Goal: Find specific page/section

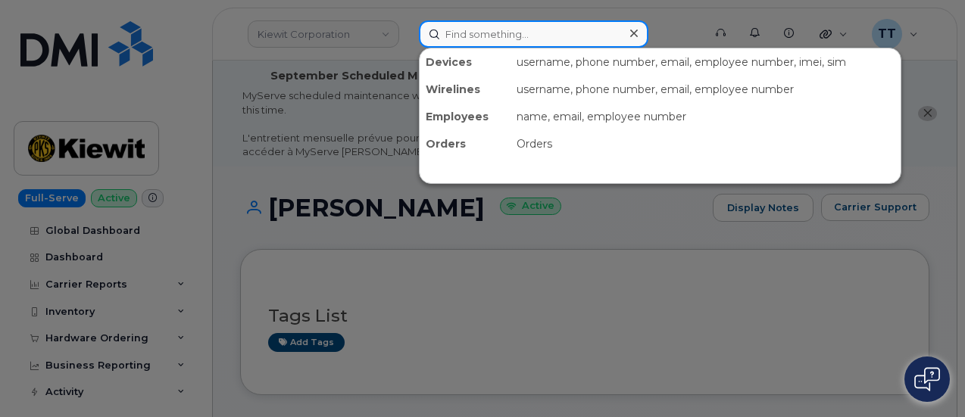
paste input "[PERSON_NAME]"
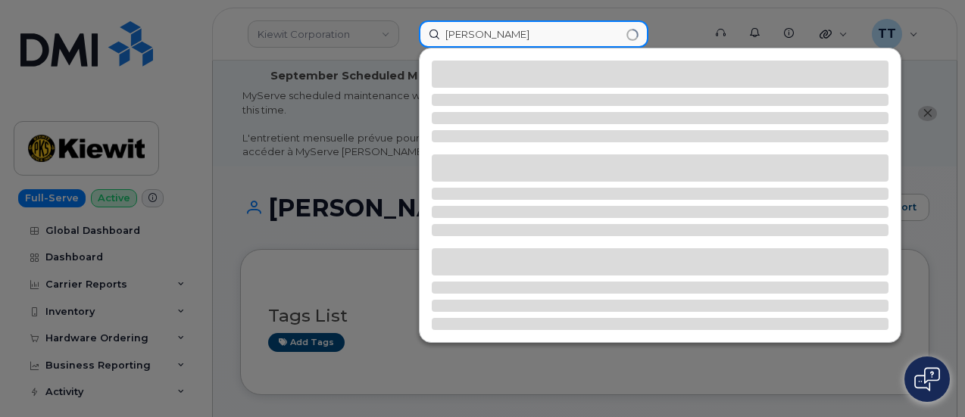
type input "[PERSON_NAME]"
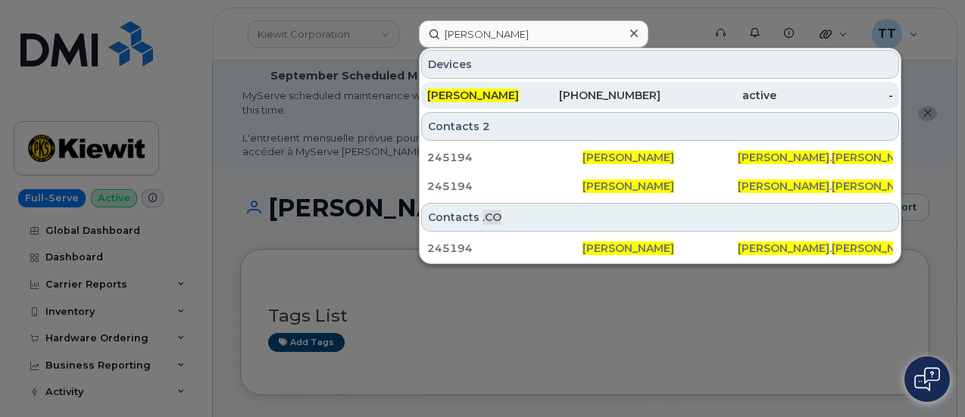
click at [458, 92] on span "[PERSON_NAME]" at bounding box center [473, 96] width 92 height 14
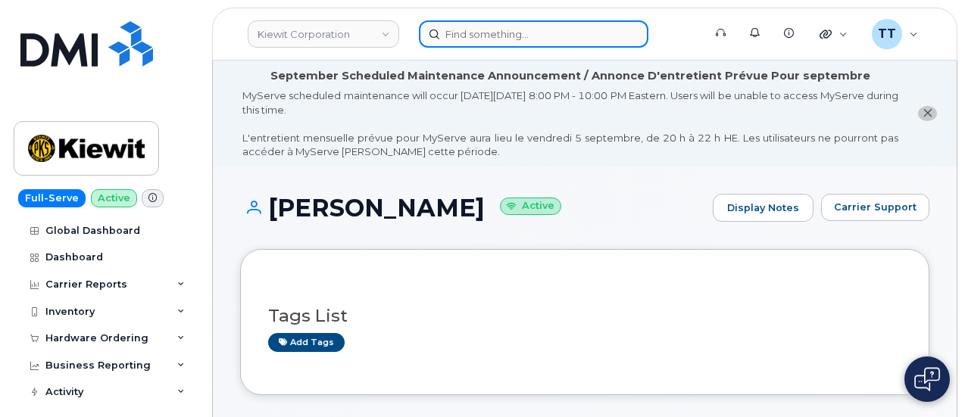
click at [479, 32] on input at bounding box center [534, 33] width 230 height 27
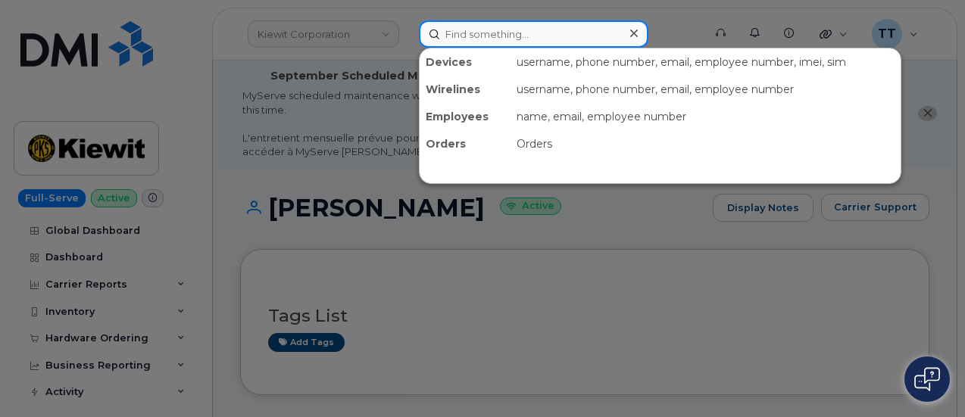
paste input "403-604-4776"
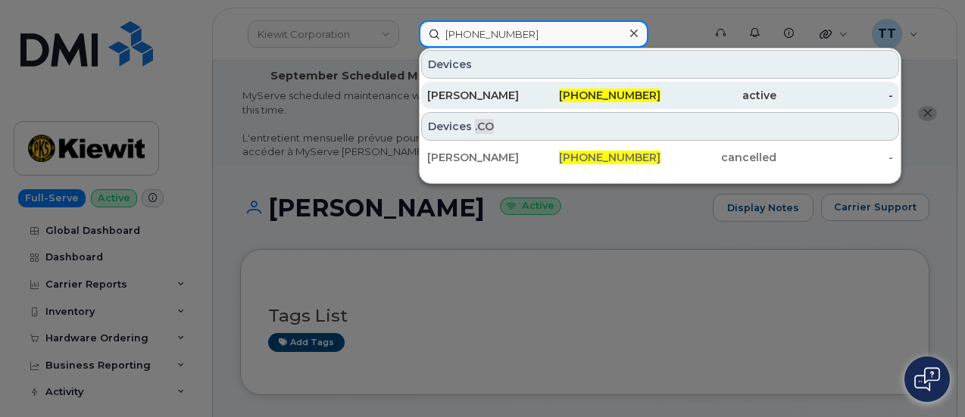
type input "403-604-4776"
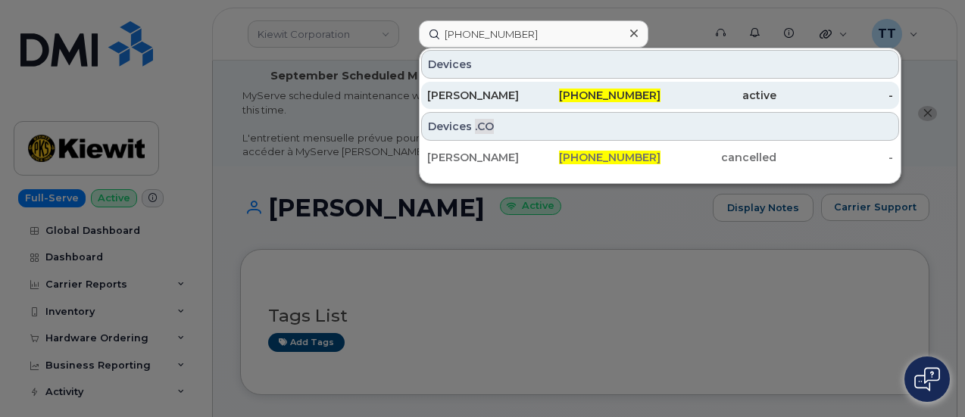
click at [489, 89] on div "Siddharth Pillai" at bounding box center [485, 95] width 117 height 15
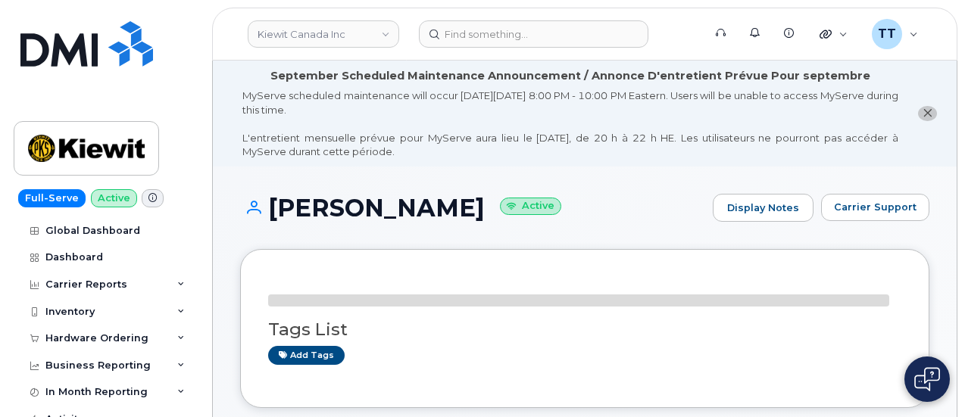
click at [358, 114] on div "MyServe scheduled maintenance will occur on Friday September 5, 8:00 PM - 10:00…" at bounding box center [570, 124] width 656 height 70
click at [327, 221] on h1 "Siddharth Pillai Active" at bounding box center [472, 208] width 465 height 27
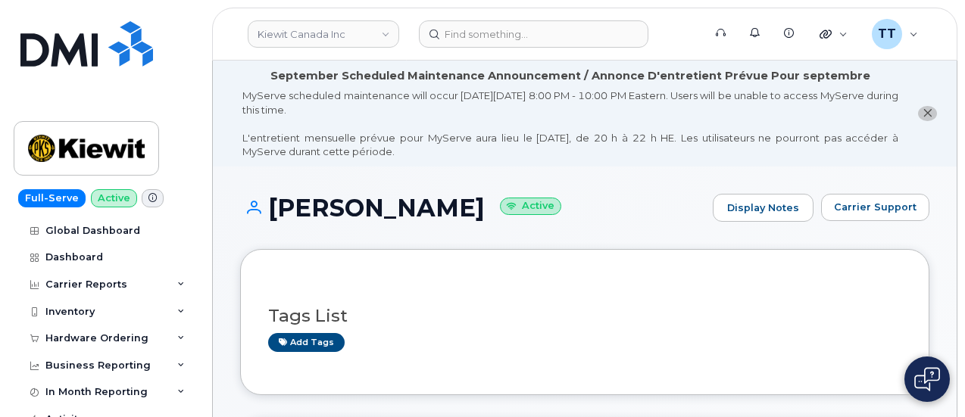
click at [327, 219] on h1 "Siddharth Pillai Active" at bounding box center [472, 208] width 465 height 27
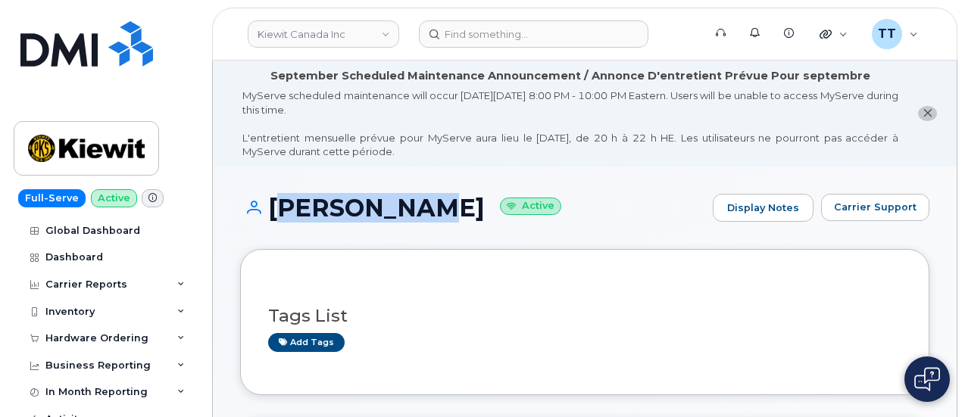
click at [328, 219] on h1 "Siddharth Pillai Active" at bounding box center [472, 208] width 465 height 27
click at [329, 218] on h1 "Siddharth Pillai Active" at bounding box center [472, 208] width 465 height 27
copy h1 "Siddharth Pillai"
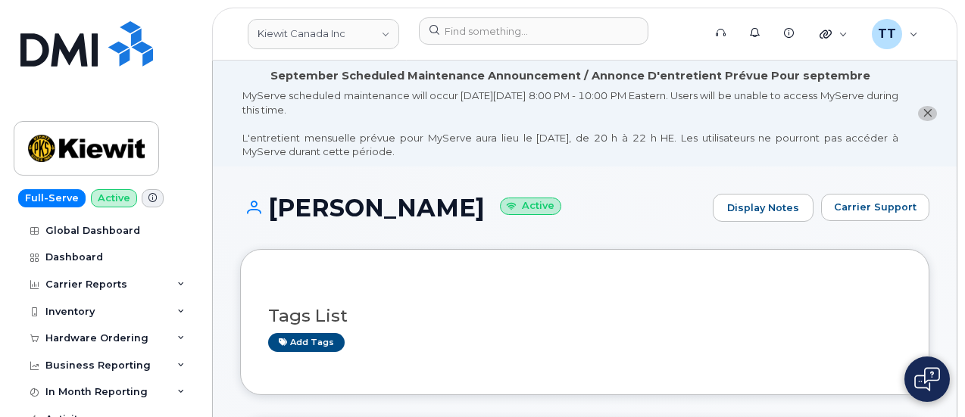
click at [564, 215] on h1 "Siddharth Pillai Active" at bounding box center [472, 208] width 465 height 27
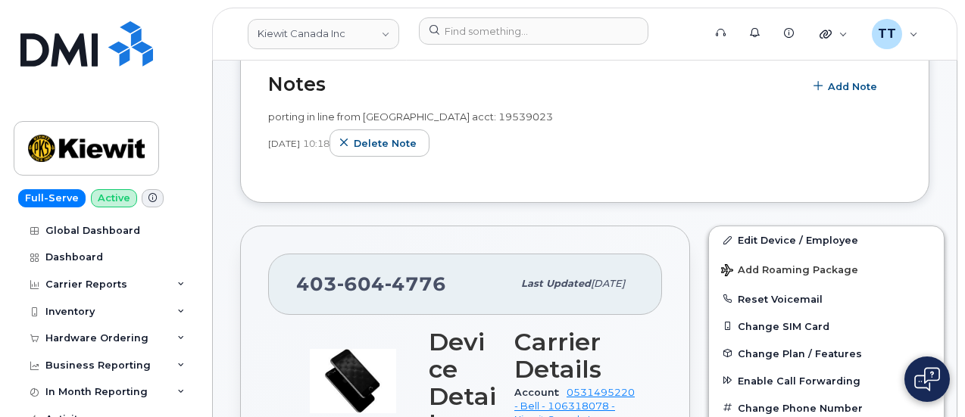
scroll to position [606, 0]
